Goal: Check status

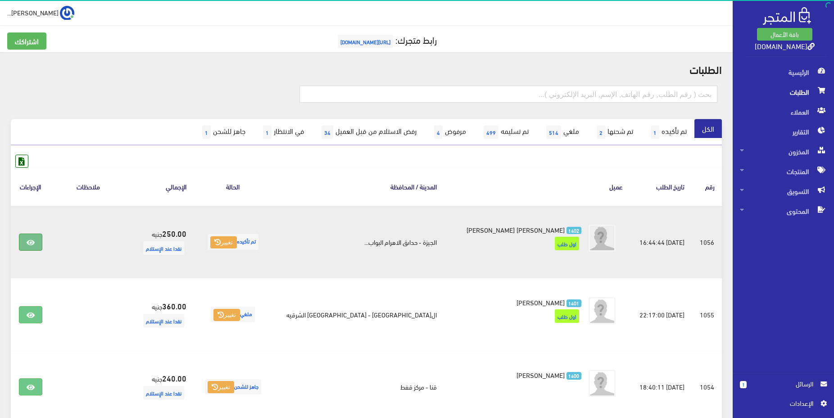
click at [31, 242] on icon at bounding box center [31, 242] width 8 height 7
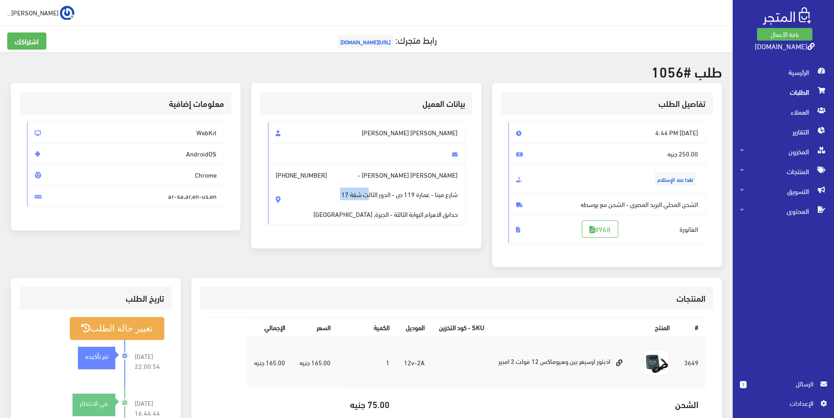
drag, startPoint x: 460, startPoint y: 196, endPoint x: 332, endPoint y: 203, distance: 127.7
click at [332, 203] on span "احمد يحيى محمد محمود - +201272333081 شارع مينا - عمارة 119 ص - الدور الثالث شقة…" at bounding box center [366, 194] width 197 height 61
copy span "شارع مينا - عمارة 119 ص - الدور الثالث شقة 17"
drag, startPoint x: 282, startPoint y: 176, endPoint x: 337, endPoint y: 173, distance: 55.0
click at [337, 173] on span "احمد يحيى محمد محمود - +201272333081 شارع مينا - عمارة 119 ص - الدور الثالث شقة…" at bounding box center [366, 194] width 197 height 61
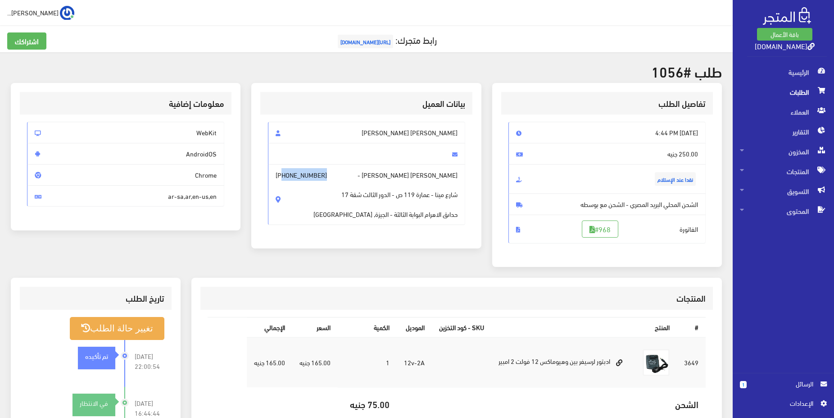
copy span "01272333081"
